Goal: Task Accomplishment & Management: Use online tool/utility

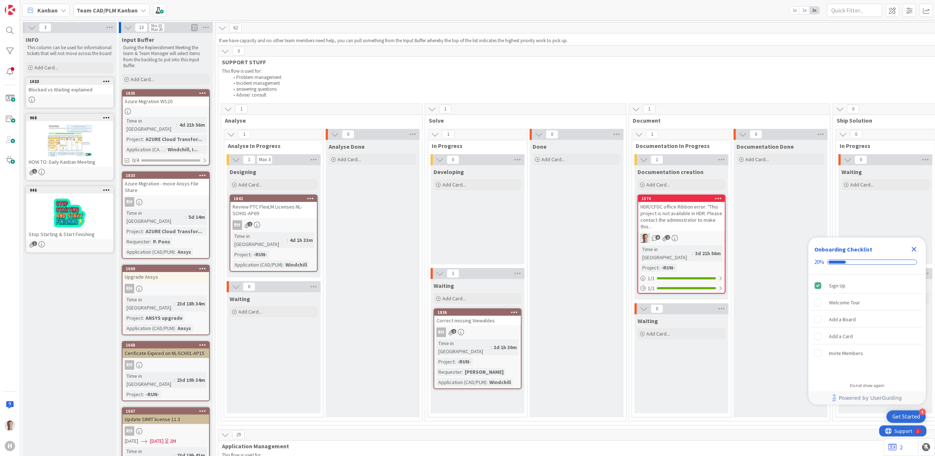
click at [102, 10] on b "Team CAD/PLM Kanban" at bounding box center [107, 10] width 61 height 7
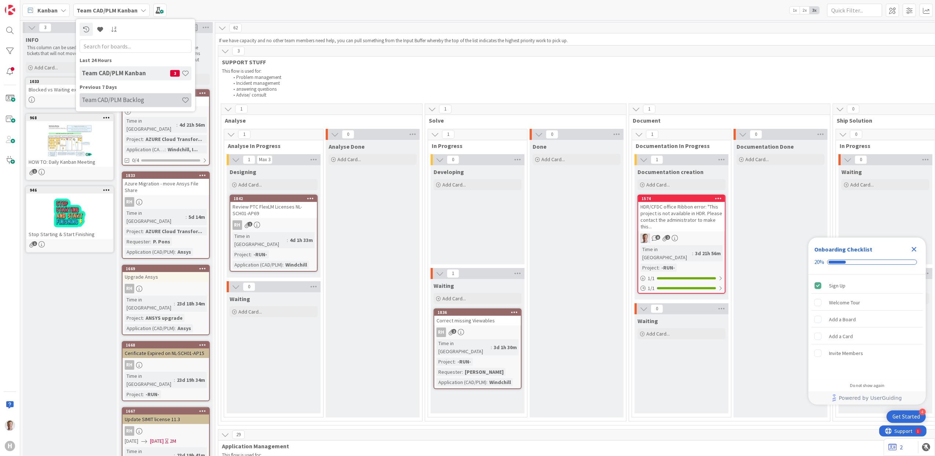
click at [115, 100] on h4 "Team CAD/PLM Backlog" at bounding box center [132, 99] width 100 height 7
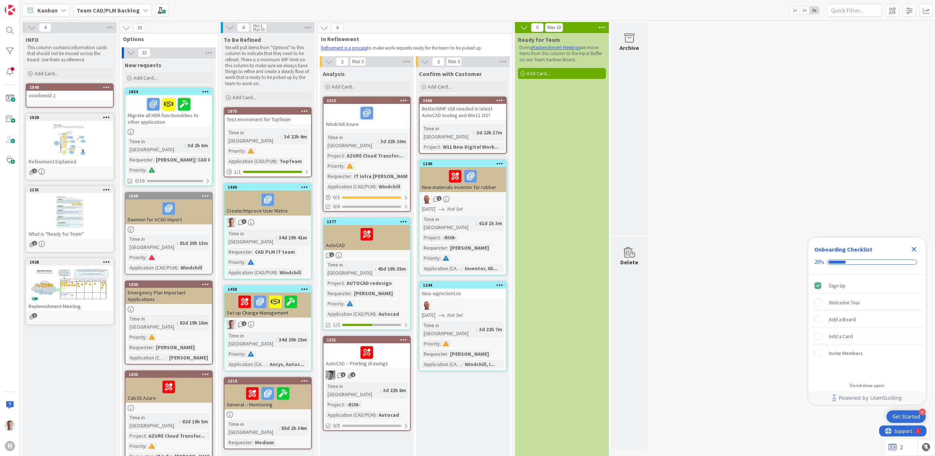
click at [170, 122] on div "Migrate all HDR functionalities to other application" at bounding box center [168, 111] width 87 height 32
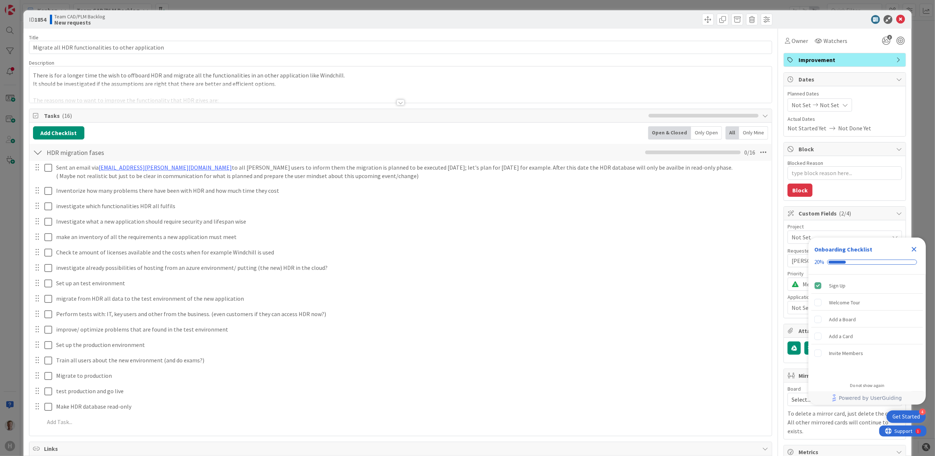
type textarea "x"
click at [397, 101] on div at bounding box center [401, 102] width 8 height 6
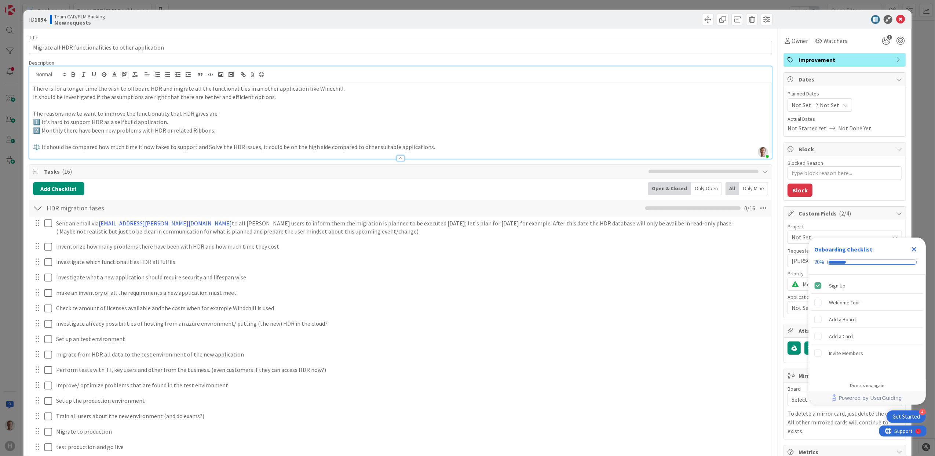
scroll to position [49, 0]
